Goal: Find specific page/section: Find specific page/section

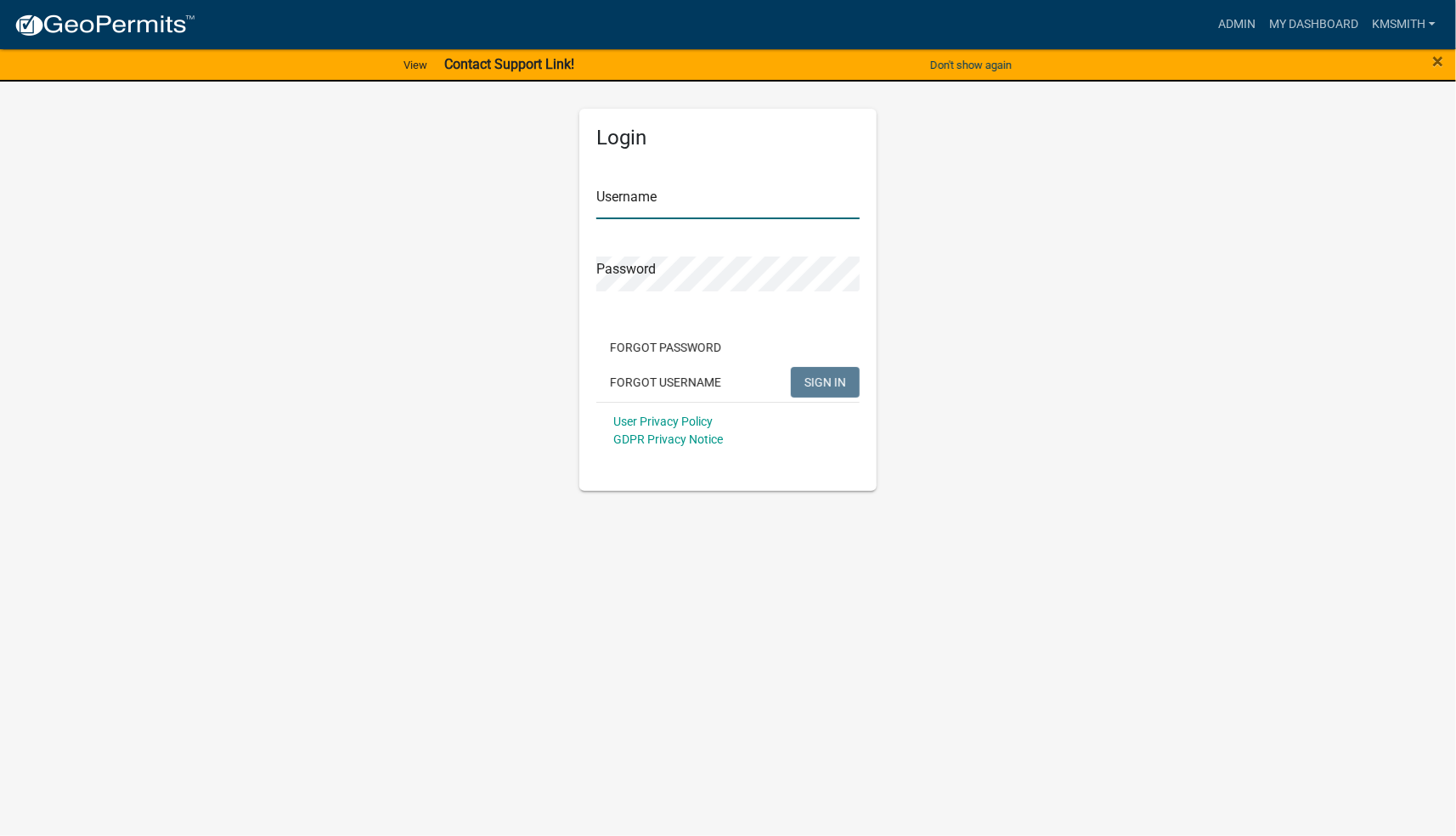
type input "kmsmith"
click at [832, 378] on span "SIGN IN" at bounding box center [825, 380] width 41 height 13
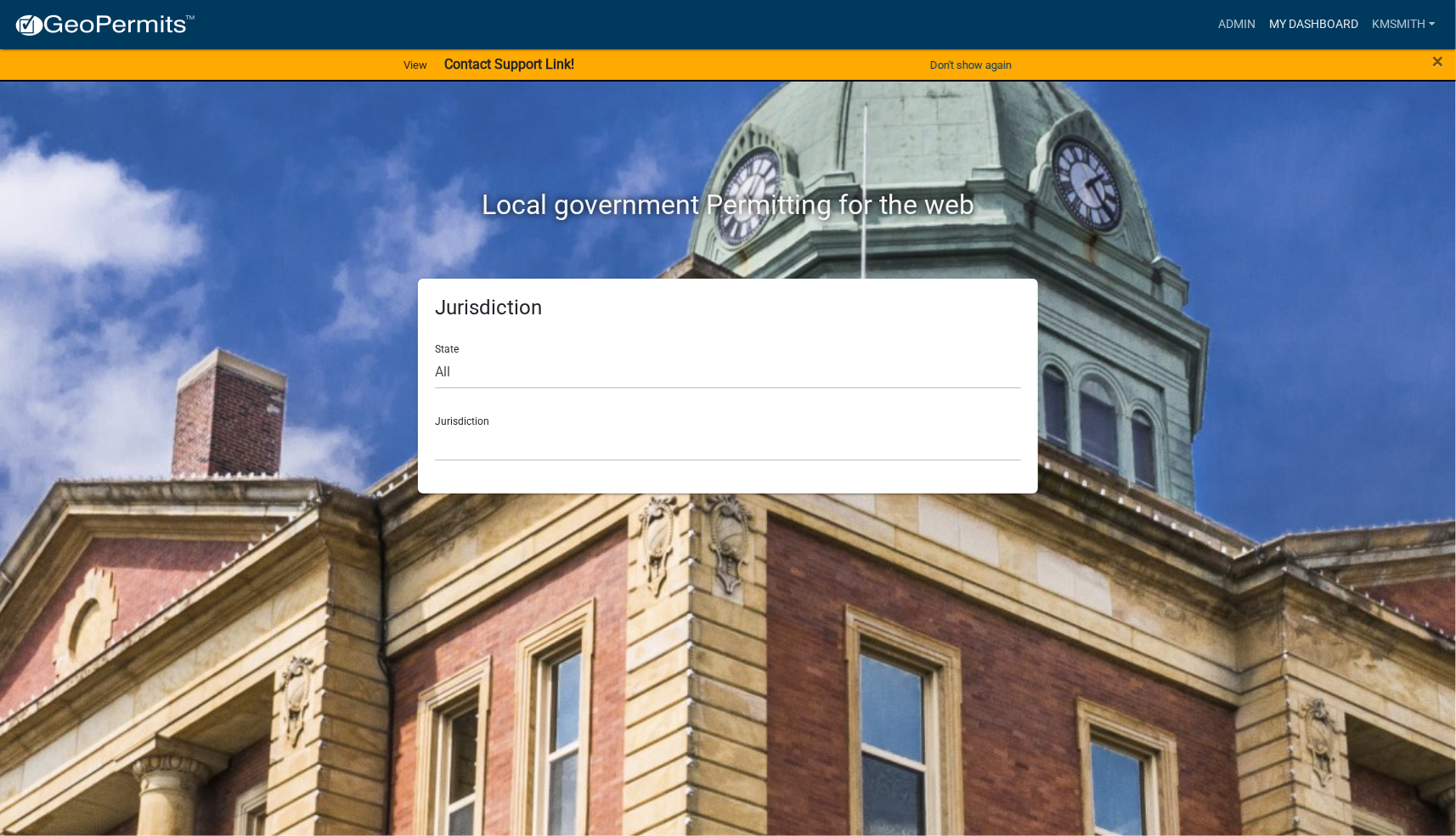
click at [1326, 25] on link "My Dashboard" at bounding box center [1314, 25] width 102 height 33
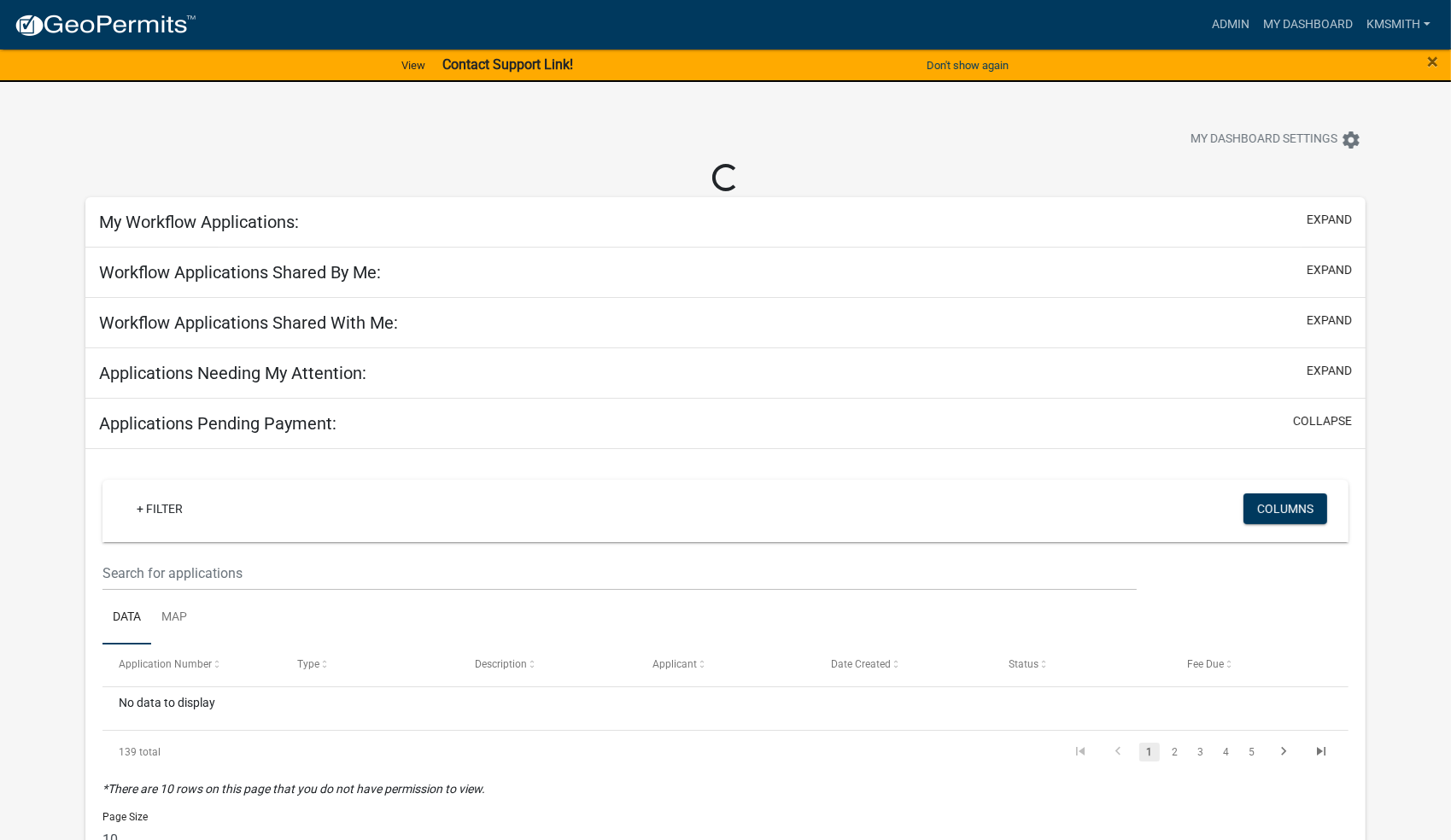
select select "2: 50"
